Goal: Task Accomplishment & Management: Manage account settings

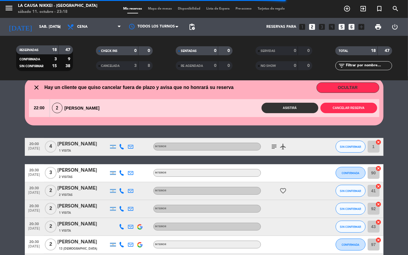
scroll to position [28, 0]
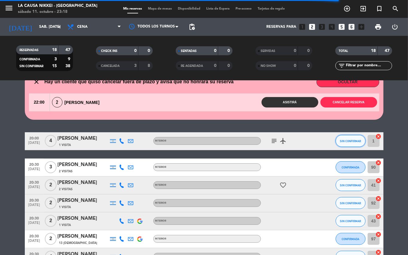
click at [262, 140] on span "SIN CONFIRMAR" at bounding box center [350, 141] width 21 height 3
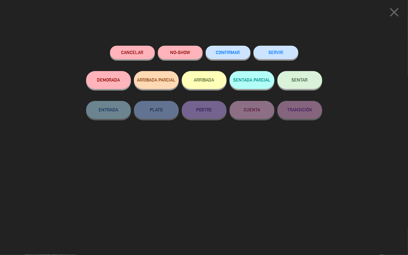
click at [228, 49] on button "CONFIRMAR" at bounding box center [228, 52] width 45 height 13
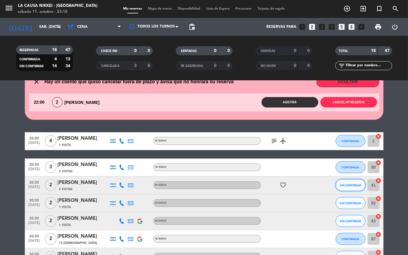
click at [262, 186] on span "SIN CONFIRMAR" at bounding box center [350, 185] width 21 height 3
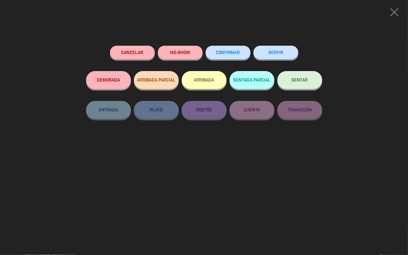
click at [220, 48] on button "CONFIRMAR" at bounding box center [228, 52] width 45 height 13
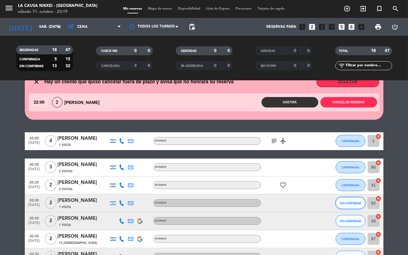
click at [262, 204] on span "SIN CONFIRMAR" at bounding box center [350, 203] width 21 height 3
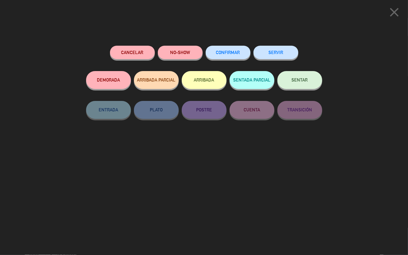
click at [230, 55] on button "CONFIRMAR" at bounding box center [228, 52] width 45 height 13
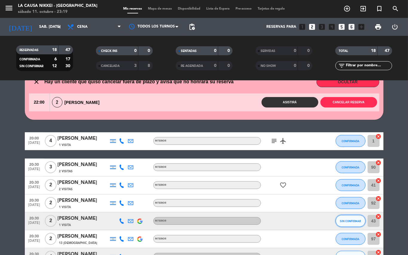
click at [262, 216] on button "SIN CONFIRMAR" at bounding box center [351, 221] width 30 height 12
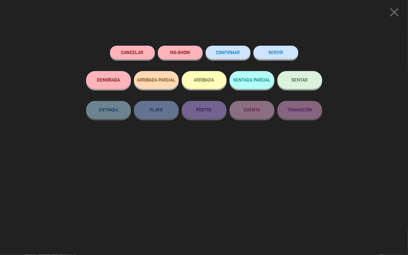
click at [134, 48] on button "Cancelar" at bounding box center [132, 52] width 45 height 13
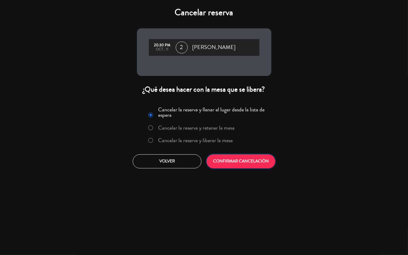
click at [229, 169] on button "CONFIRMAR CANCELACIÓN" at bounding box center [241, 162] width 69 height 14
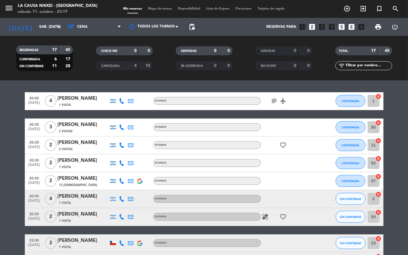
scroll to position [68, 0]
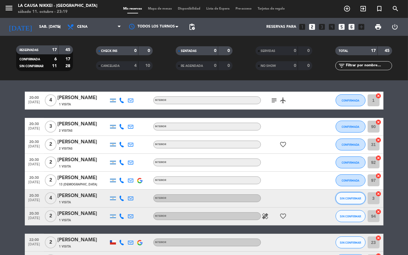
click at [262, 198] on span "SIN CONFIRMAR" at bounding box center [350, 198] width 21 height 3
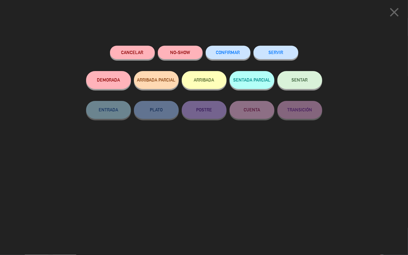
click at [235, 46] on div "CONFIRMAR" at bounding box center [228, 58] width 45 height 25
click at [233, 54] on span "CONFIRMAR" at bounding box center [228, 52] width 24 height 5
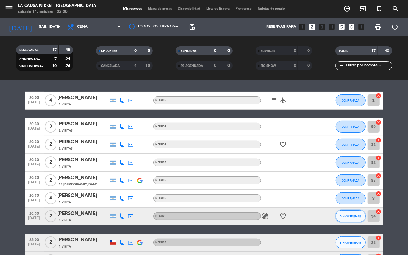
click at [262, 215] on span "SIN CONFIRMAR" at bounding box center [350, 216] width 21 height 3
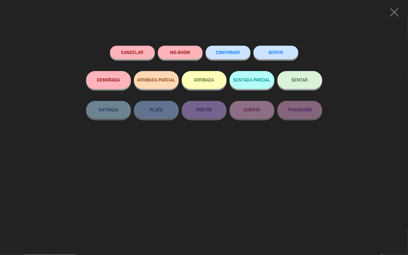
click at [225, 53] on span "CONFIRMAR" at bounding box center [228, 52] width 24 height 5
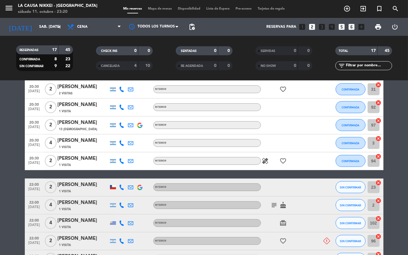
scroll to position [124, 0]
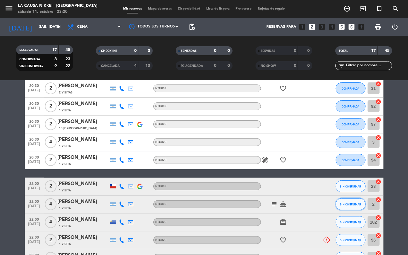
click at [262, 206] on span "SIN CONFIRMAR" at bounding box center [350, 204] width 21 height 3
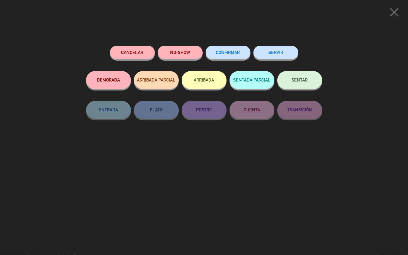
click at [222, 48] on button "CONFIRMAR" at bounding box center [228, 52] width 45 height 13
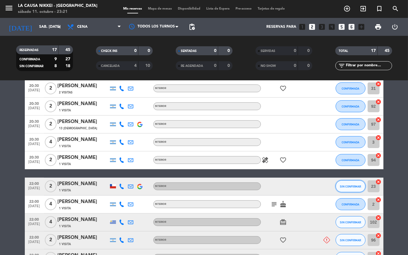
click at [262, 188] on span "SIN CONFIRMAR" at bounding box center [350, 186] width 21 height 3
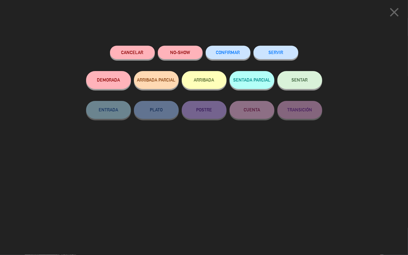
click at [242, 53] on button "CONFIRMAR" at bounding box center [228, 52] width 45 height 13
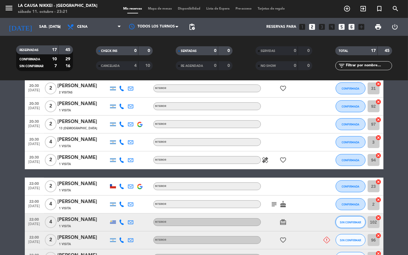
click at [262, 216] on span "SIN CONFIRMAR" at bounding box center [350, 222] width 21 height 3
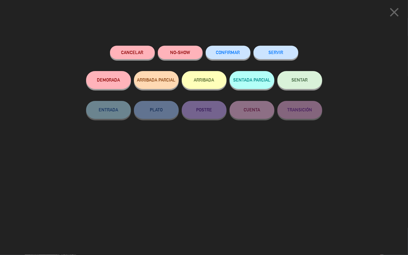
click at [222, 51] on span "CONFIRMAR" at bounding box center [228, 52] width 24 height 5
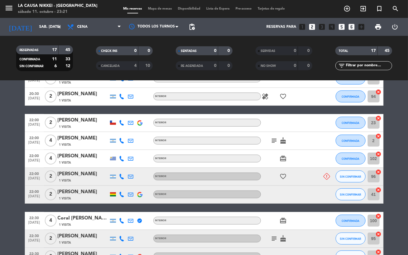
scroll to position [194, 0]
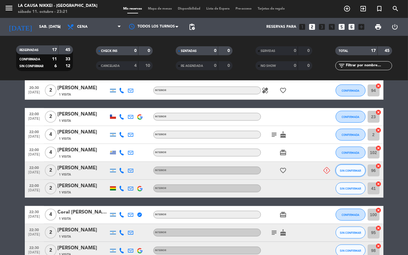
click at [262, 171] on span "SIN CONFIRMAR" at bounding box center [350, 170] width 21 height 3
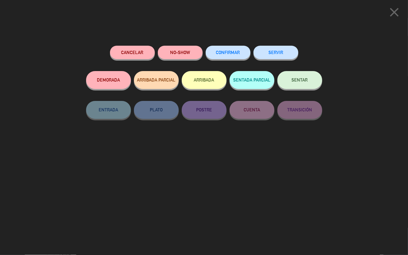
click at [141, 50] on button "Cancelar" at bounding box center [132, 52] width 45 height 13
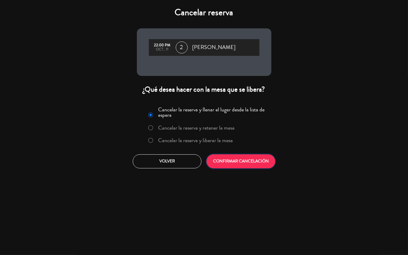
click at [259, 160] on button "CONFIRMAR CANCELACIÓN" at bounding box center [241, 162] width 69 height 14
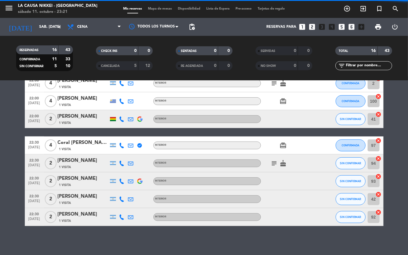
scroll to position [142, 0]
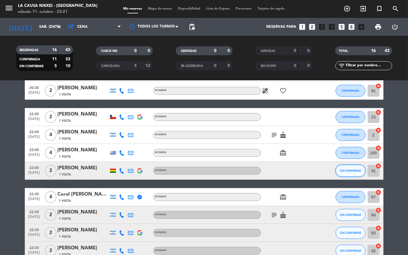
click at [262, 168] on button "SIN CONFIRMAR" at bounding box center [351, 171] width 30 height 12
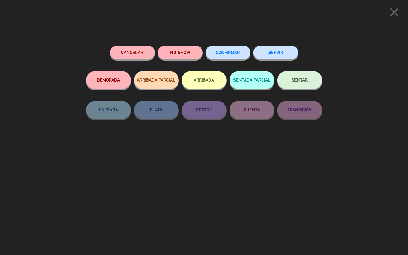
click at [235, 50] on button "CONFIRMAR" at bounding box center [228, 52] width 45 height 13
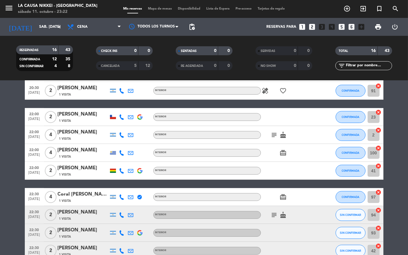
scroll to position [182, 0]
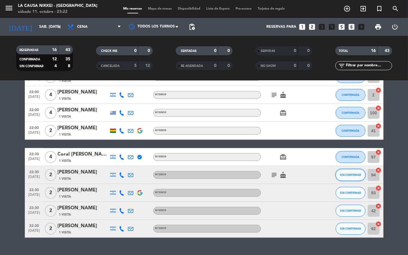
click at [262, 175] on span "SIN CONFIRMAR" at bounding box center [350, 174] width 21 height 3
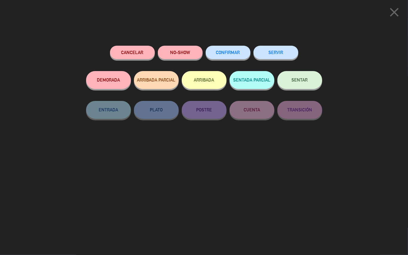
click at [139, 54] on button "Cancelar" at bounding box center [132, 52] width 45 height 13
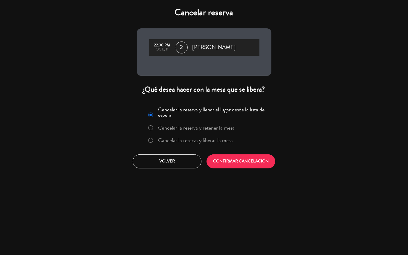
click at [154, 139] on label "Cancelar la reserva y liberar la mesa" at bounding box center [190, 140] width 91 height 11
click at [243, 161] on button "CONFIRMAR CANCELACIÓN" at bounding box center [241, 162] width 69 height 14
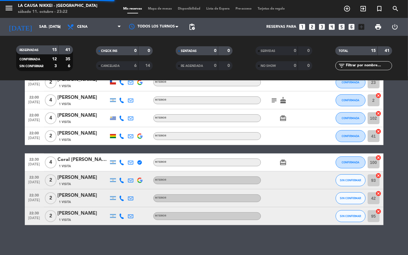
scroll to position [176, 0]
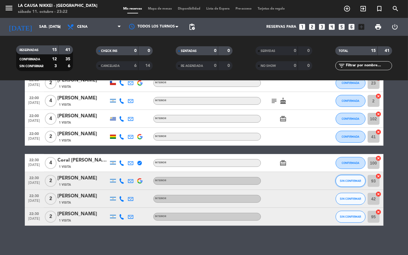
click at [262, 177] on button "SIN CONFIRMAR" at bounding box center [351, 181] width 30 height 12
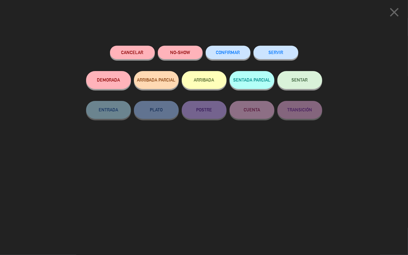
click at [144, 56] on button "Cancelar" at bounding box center [132, 52] width 45 height 13
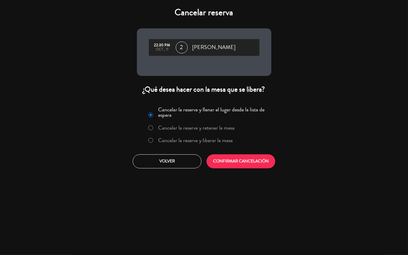
drag, startPoint x: 152, startPoint y: 141, endPoint x: 151, endPoint y: 145, distance: 4.9
click at [151, 143] on div at bounding box center [150, 140] width 5 height 5
click at [240, 157] on button "CONFIRMAR CANCELACIÓN" at bounding box center [241, 162] width 69 height 14
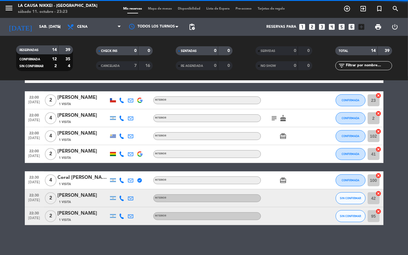
scroll to position [158, 0]
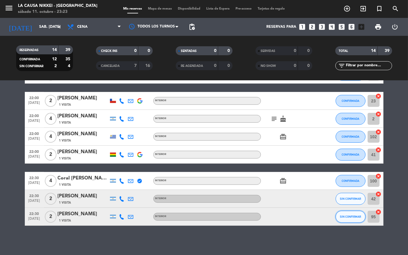
click at [262, 216] on button "SIN CONFIRMAR" at bounding box center [351, 217] width 30 height 12
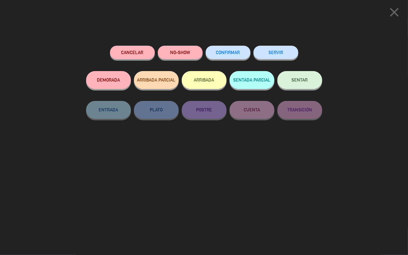
click at [238, 54] on span "CONFIRMAR" at bounding box center [228, 52] width 24 height 5
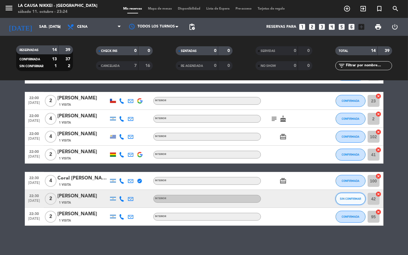
click at [262, 195] on button "SIN CONFIRMAR" at bounding box center [351, 199] width 30 height 12
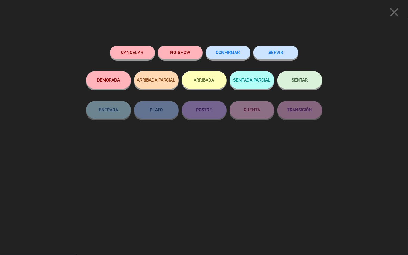
click at [142, 50] on button "Cancelar" at bounding box center [132, 52] width 45 height 13
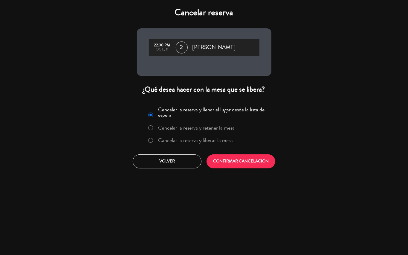
click at [150, 142] on div at bounding box center [150, 140] width 5 height 5
click at [229, 161] on button "CONFIRMAR CANCELACIÓN" at bounding box center [241, 162] width 69 height 14
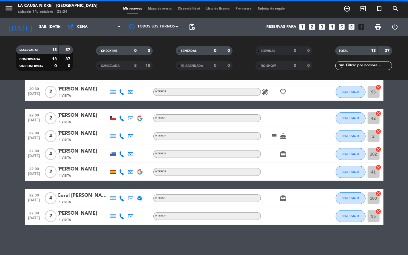
scroll to position [141, 0]
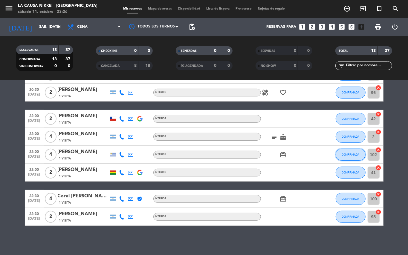
click at [262, 155] on span "CONFIRMADA" at bounding box center [351, 154] width 18 height 3
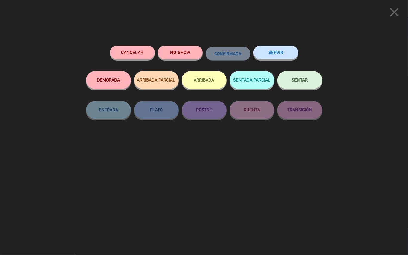
click at [135, 51] on button "Cancelar" at bounding box center [132, 52] width 45 height 13
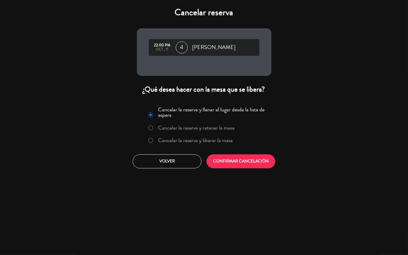
click at [153, 140] on div at bounding box center [150, 140] width 5 height 5
click at [239, 163] on button "CONFIRMAR CANCELACIÓN" at bounding box center [241, 162] width 69 height 14
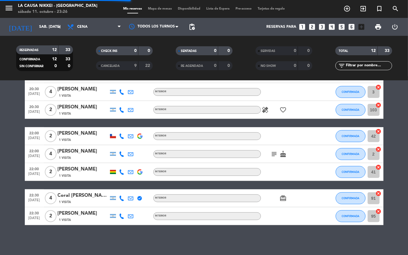
scroll to position [123, 0]
